Goal: Information Seeking & Learning: Learn about a topic

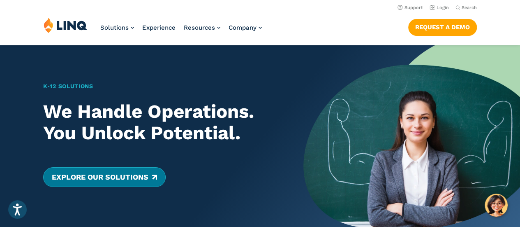
click at [74, 176] on link "Explore Our Solutions" at bounding box center [104, 177] width 122 height 20
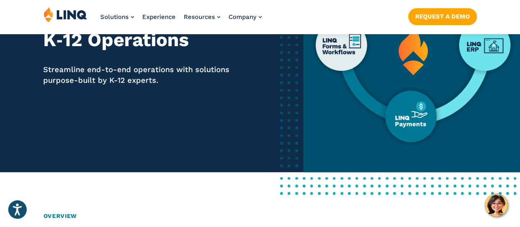
scroll to position [123, 0]
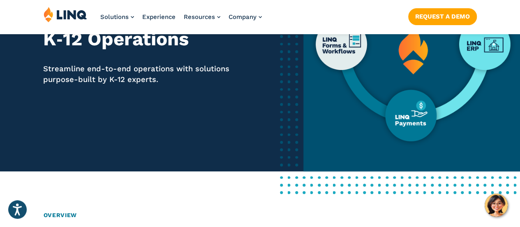
click at [415, 123] on img at bounding box center [412, 46] width 217 height 249
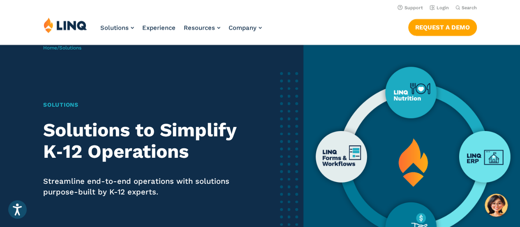
scroll to position [0, 0]
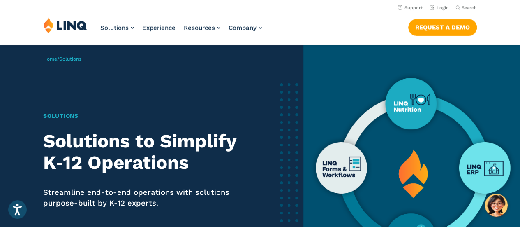
click at [416, 106] on img at bounding box center [412, 169] width 217 height 249
click at [50, 56] on link "Home" at bounding box center [50, 59] width 14 height 6
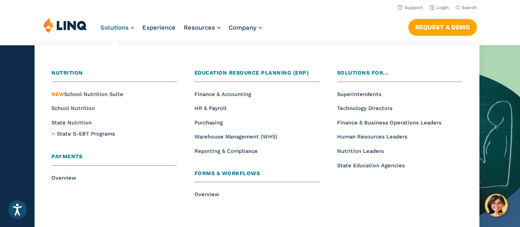
click at [131, 29] on link "Solutions" at bounding box center [117, 27] width 34 height 7
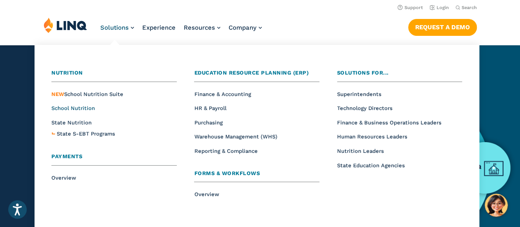
click at [75, 107] on span "School Nutrition" at bounding box center [73, 108] width 44 height 6
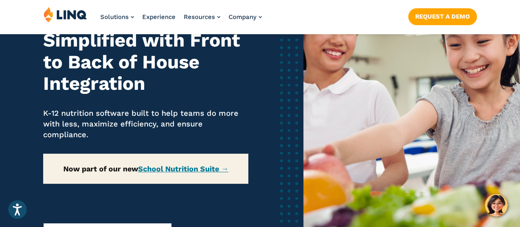
scroll to position [123, 0]
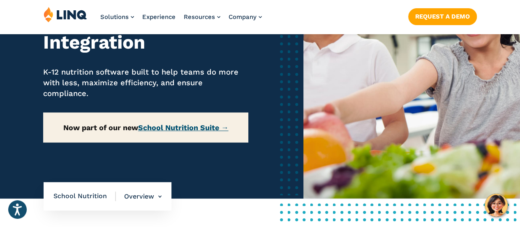
click at [168, 130] on link "School Nutrition Suite →" at bounding box center [183, 127] width 91 height 9
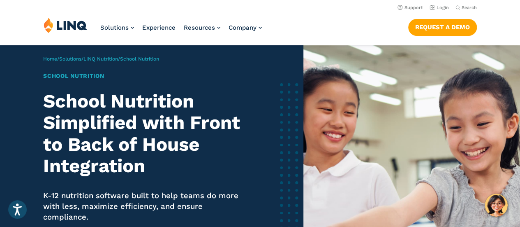
click at [141, 59] on span "School Nutrition" at bounding box center [139, 59] width 39 height 6
click at [116, 59] on link "LINQ Nutrition" at bounding box center [101, 59] width 35 height 6
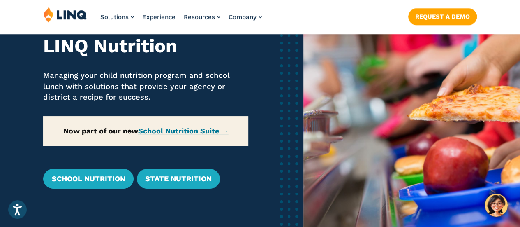
scroll to position [82, 0]
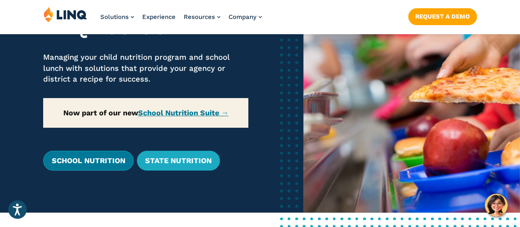
click at [111, 162] on link "School Nutrition" at bounding box center [88, 161] width 90 height 20
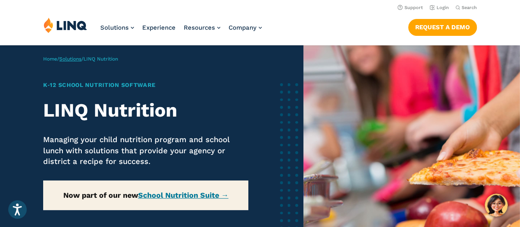
click at [77, 58] on link "Solutions" at bounding box center [70, 59] width 22 height 6
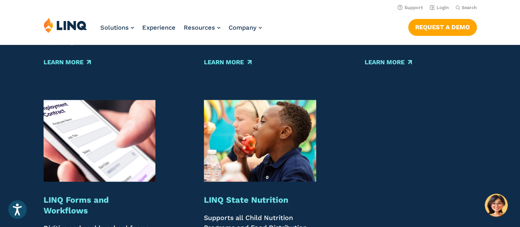
scroll to position [1070, 0]
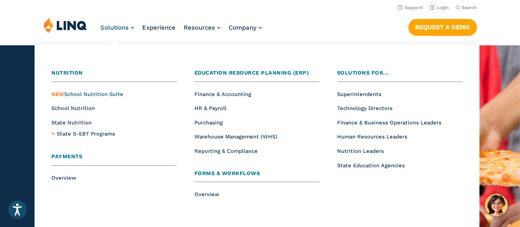
click at [84, 93] on span "NEW School Nutrition Suite" at bounding box center [87, 94] width 72 height 6
